Goal: Task Accomplishment & Management: Manage account settings

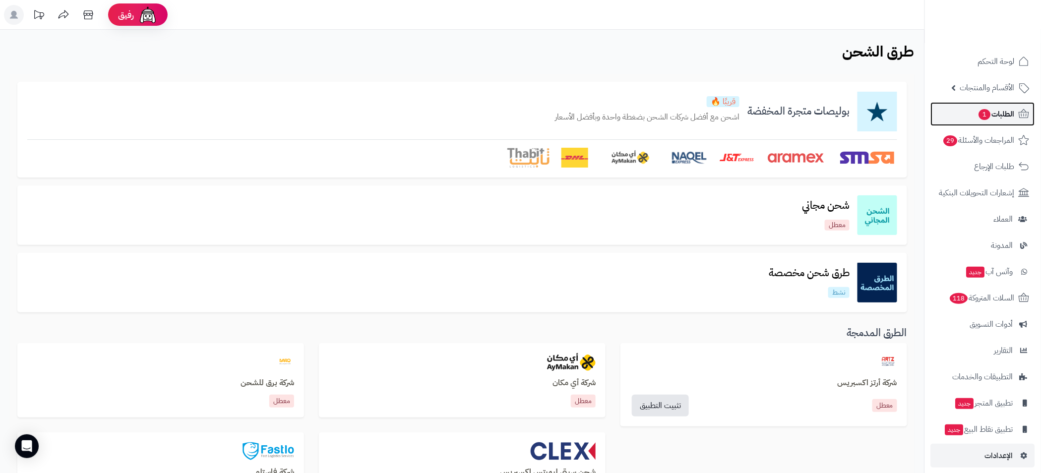
click at [986, 115] on span "1" at bounding box center [985, 114] width 12 height 11
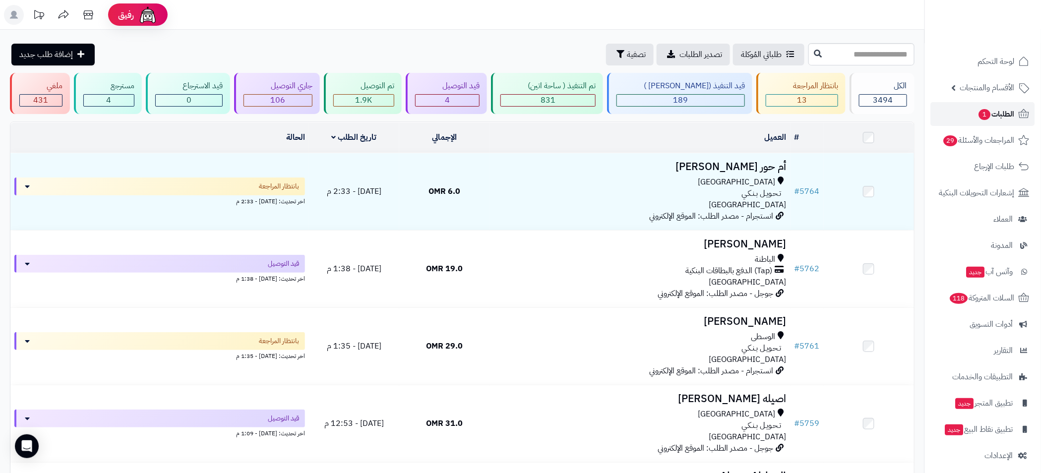
click at [991, 121] on link "الطلبات 1" at bounding box center [983, 114] width 104 height 24
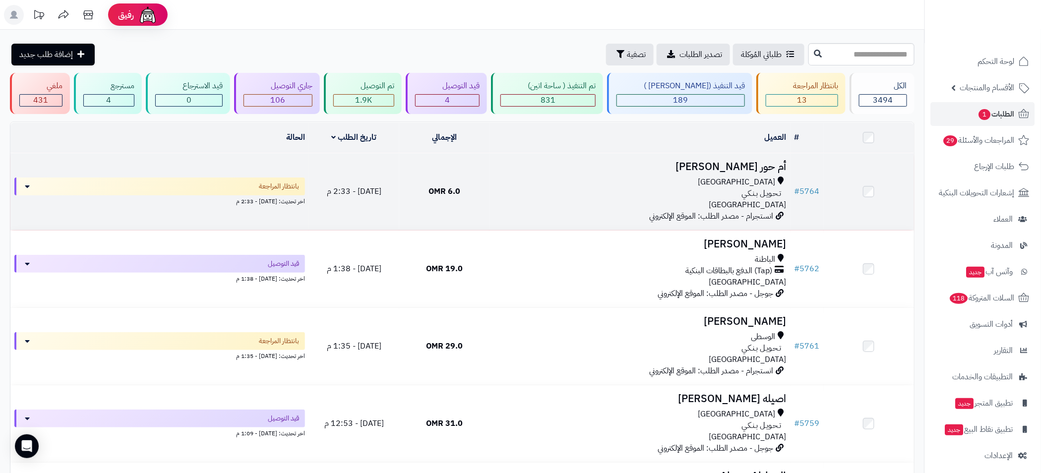
scroll to position [223, 0]
